Goal: Information Seeking & Learning: Check status

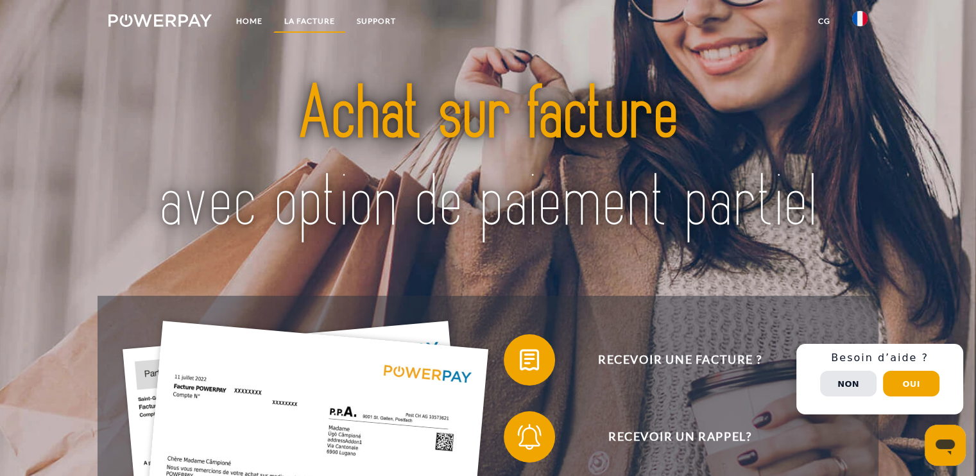
click at [315, 21] on link "LA FACTURE" at bounding box center [309, 21] width 73 height 23
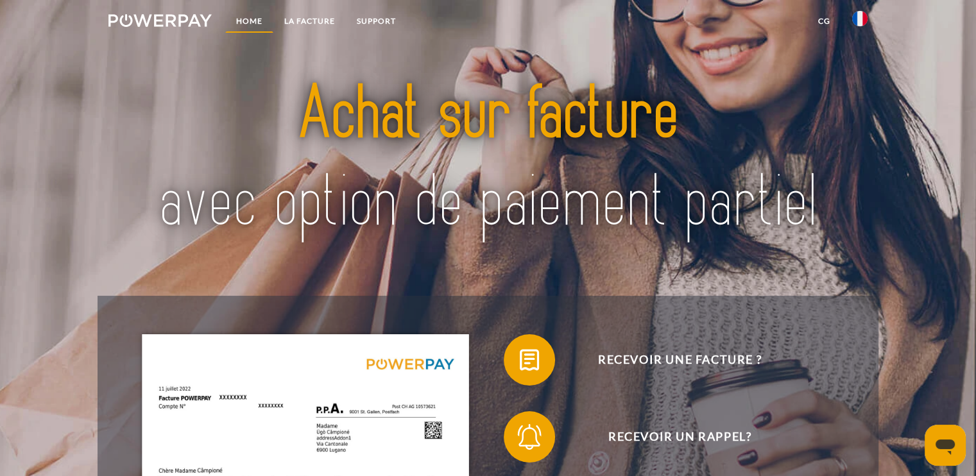
click at [243, 20] on link "Home" at bounding box center [249, 21] width 48 height 23
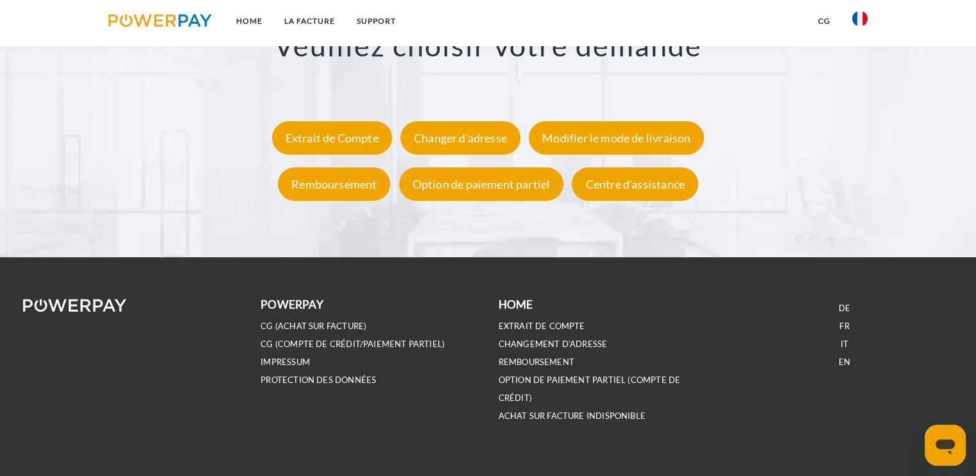
scroll to position [2257, 0]
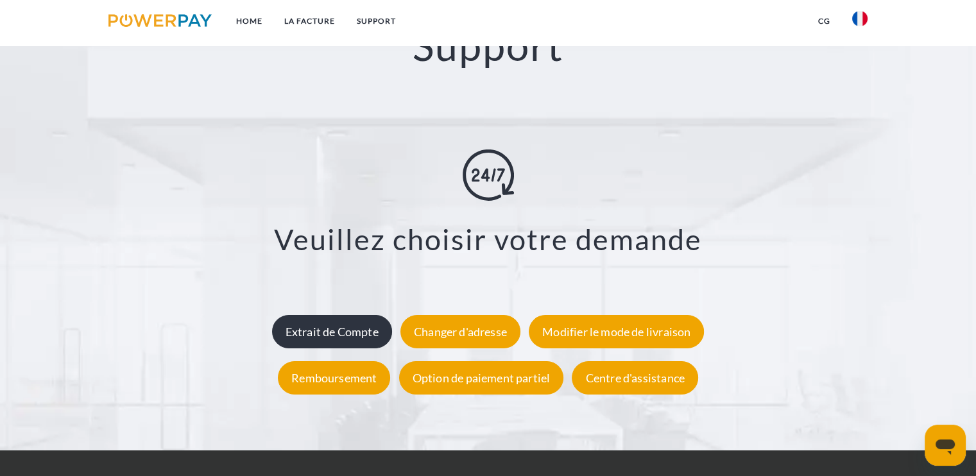
click at [326, 338] on div "Extrait de Compte" at bounding box center [332, 331] width 120 height 33
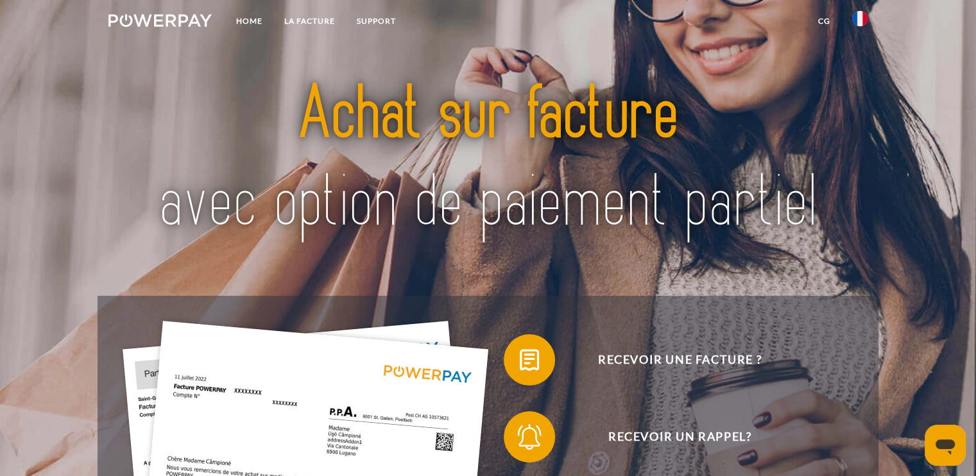
click at [822, 19] on link "CG" at bounding box center [825, 21] width 34 height 23
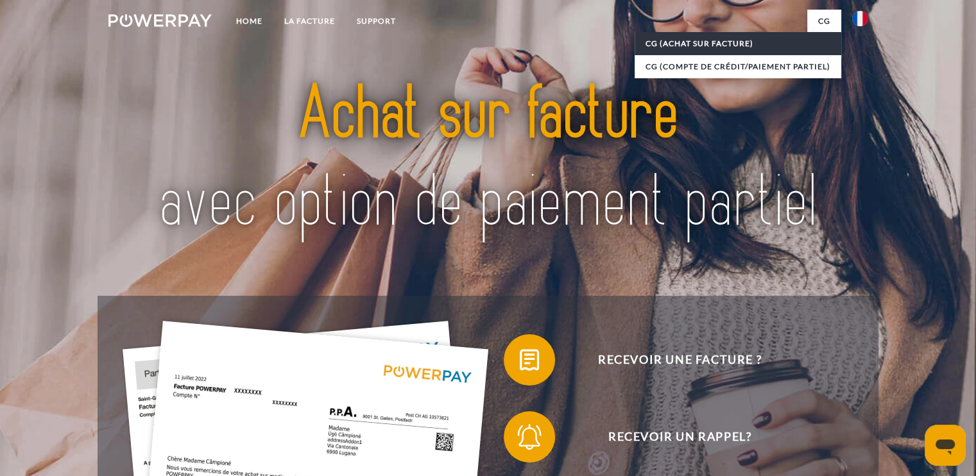
click at [747, 45] on link "CG (achat sur facture)" at bounding box center [738, 43] width 207 height 23
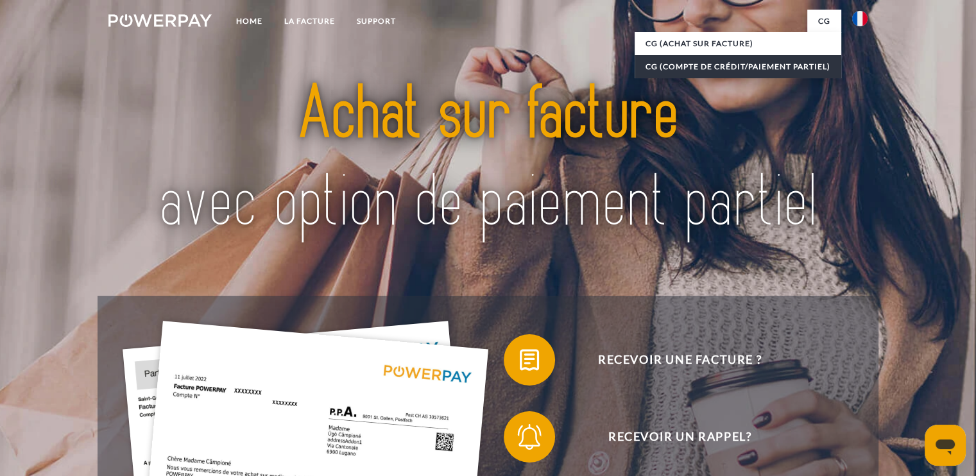
click at [772, 67] on link "CG (Compte de crédit/paiement partiel)" at bounding box center [738, 66] width 207 height 23
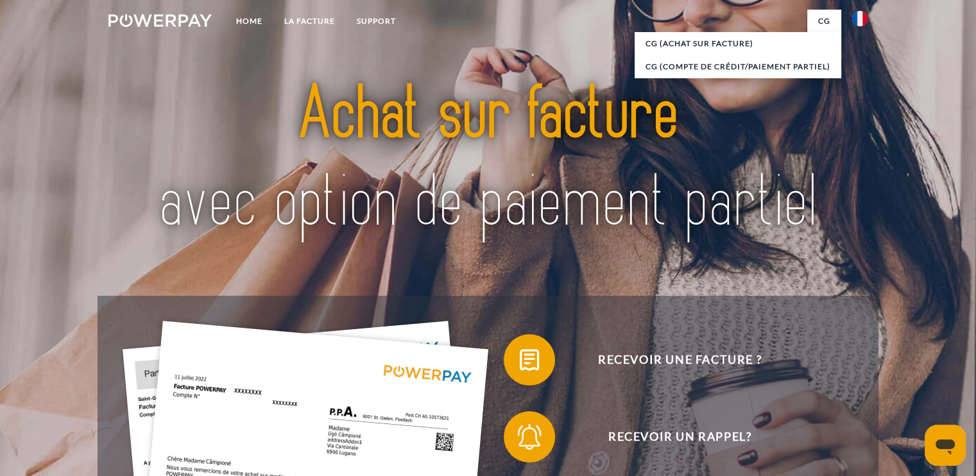
click at [865, 18] on img at bounding box center [860, 18] width 15 height 15
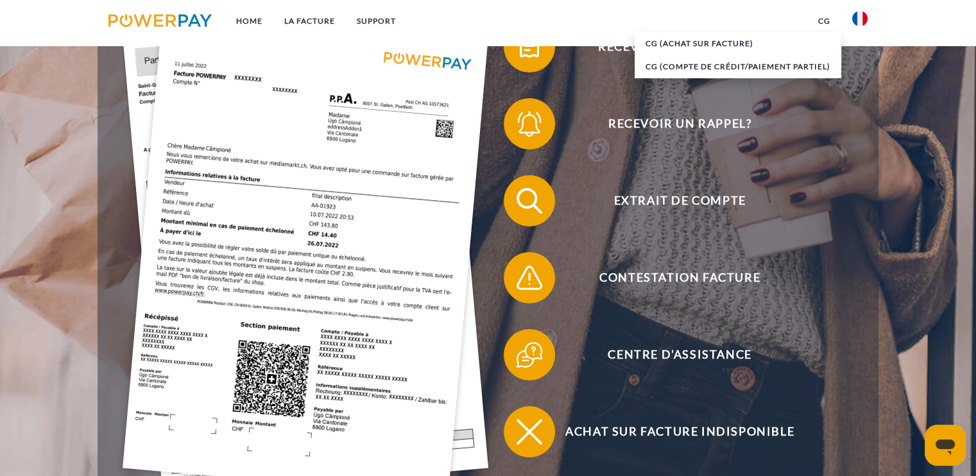
scroll to position [325, 0]
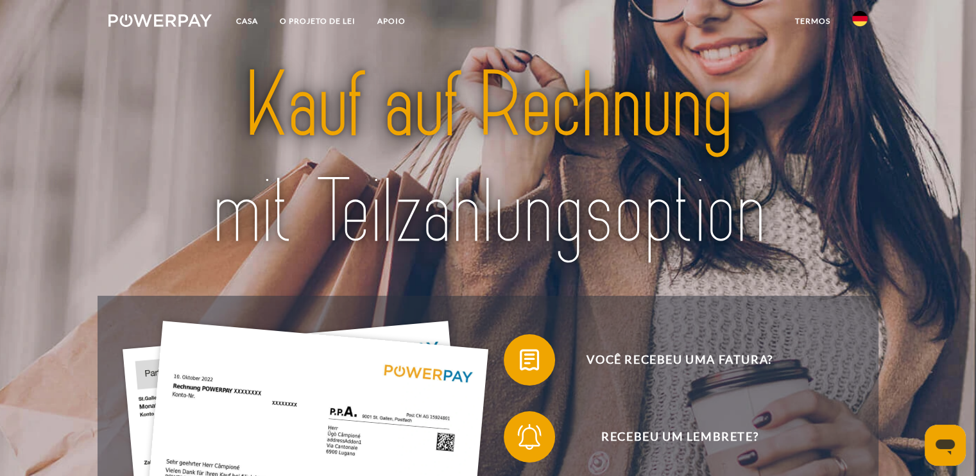
click at [855, 19] on img at bounding box center [860, 18] width 15 height 15
click at [858, 62] on img at bounding box center [860, 60] width 15 height 15
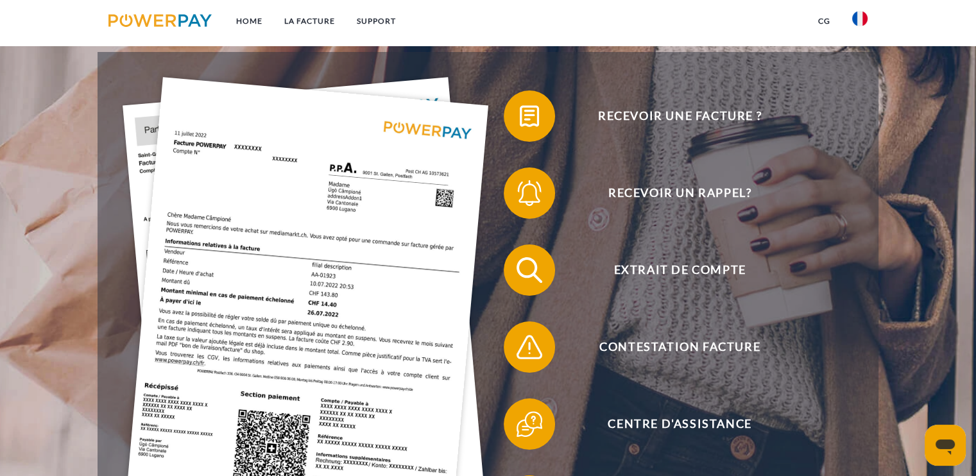
scroll to position [241, 0]
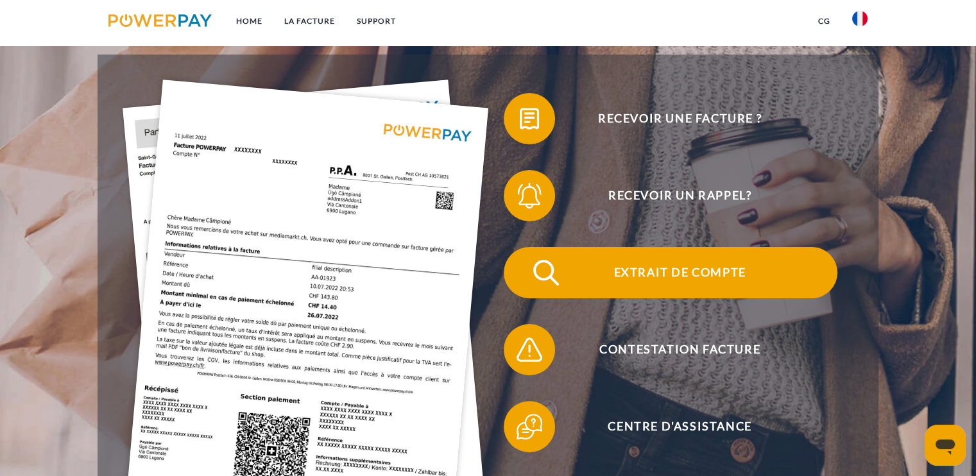
click at [707, 268] on span "Extrait de compte" at bounding box center [680, 272] width 315 height 51
